Goal: Task Accomplishment & Management: Manage account settings

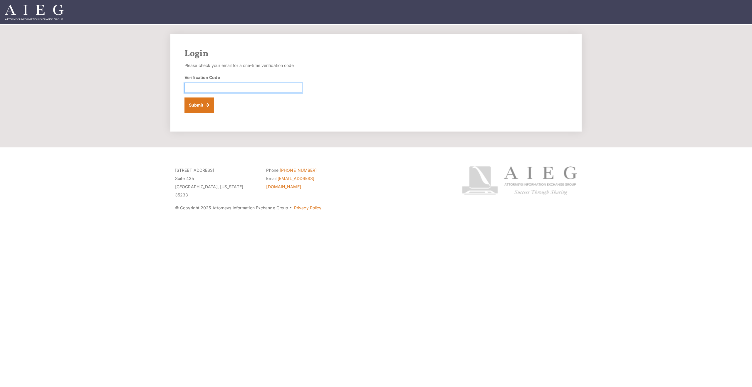
click at [233, 90] on input "Verification Code" at bounding box center [242, 88] width 117 height 10
type input "981758"
click at [205, 105] on button "Submit" at bounding box center [199, 105] width 30 height 15
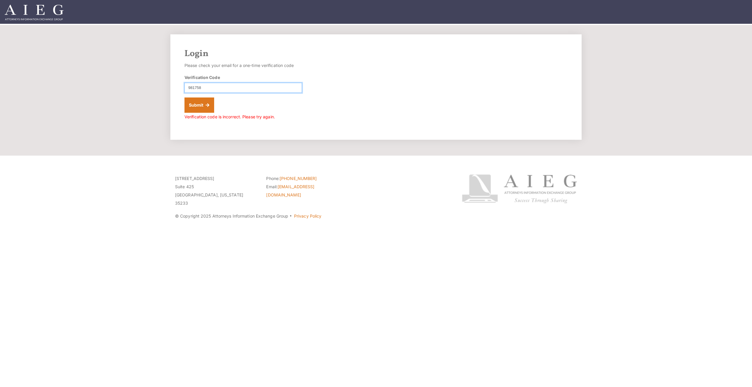
drag, startPoint x: 210, startPoint y: 89, endPoint x: 167, endPoint y: 83, distance: 43.3
click at [167, 83] on div "Login Please check your email for a one-time verification code Verification Cod…" at bounding box center [375, 86] width 423 height 105
type input "981758"
click at [191, 103] on button "Submit" at bounding box center [199, 105] width 30 height 15
drag, startPoint x: 204, startPoint y: 88, endPoint x: 169, endPoint y: 83, distance: 36.1
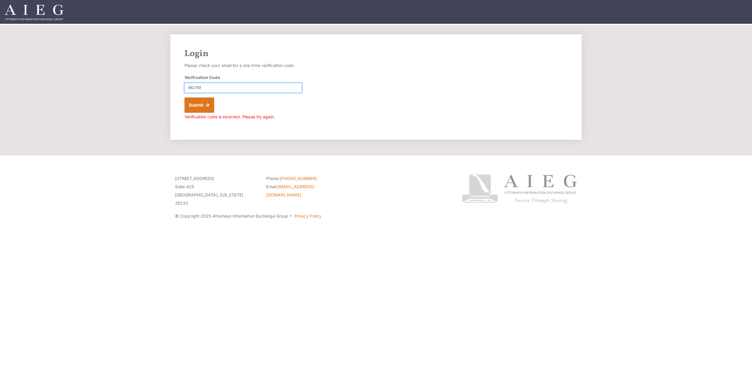
click at [169, 84] on div "Login Please check your email for a one-time verification code Verification Cod…" at bounding box center [375, 86] width 423 height 105
type input "957760"
click at [193, 103] on button "Submit" at bounding box center [199, 105] width 30 height 15
